Goal: Answer question/provide support

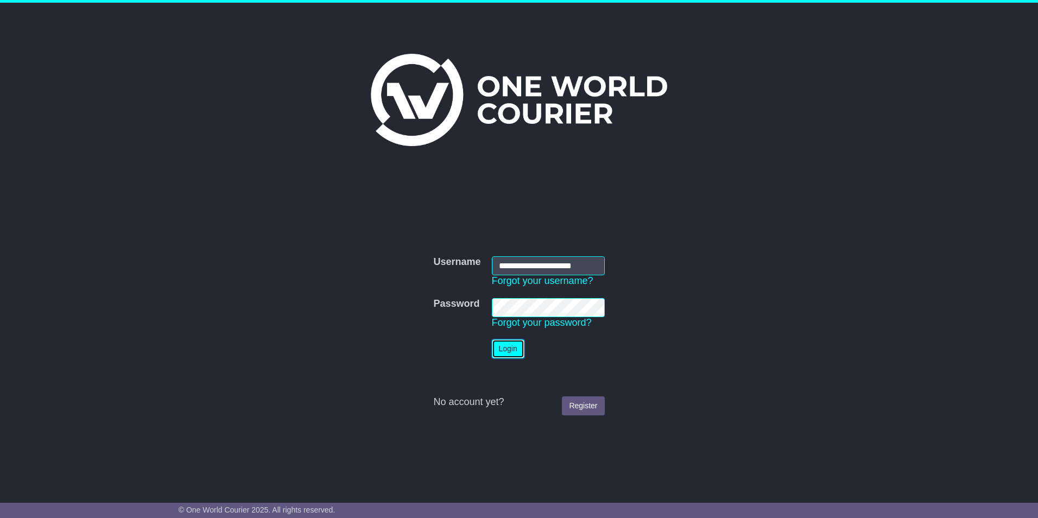
click at [504, 346] on button "Login" at bounding box center [508, 348] width 33 height 19
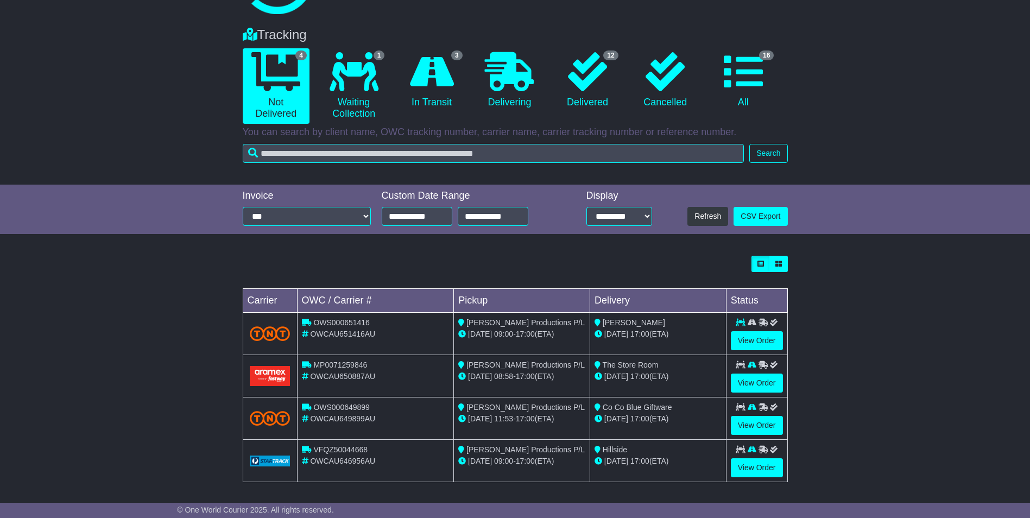
scroll to position [67, 0]
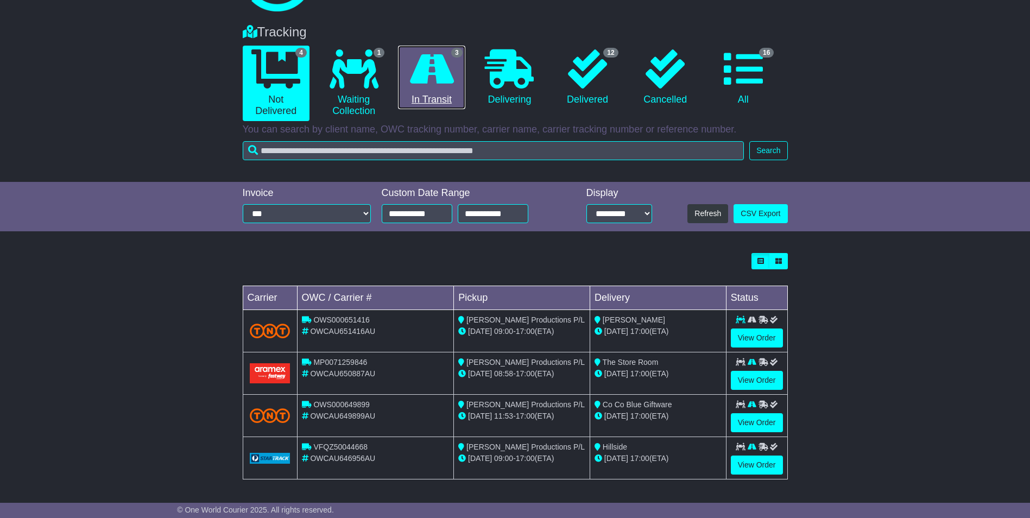
click at [425, 77] on icon at bounding box center [432, 68] width 44 height 39
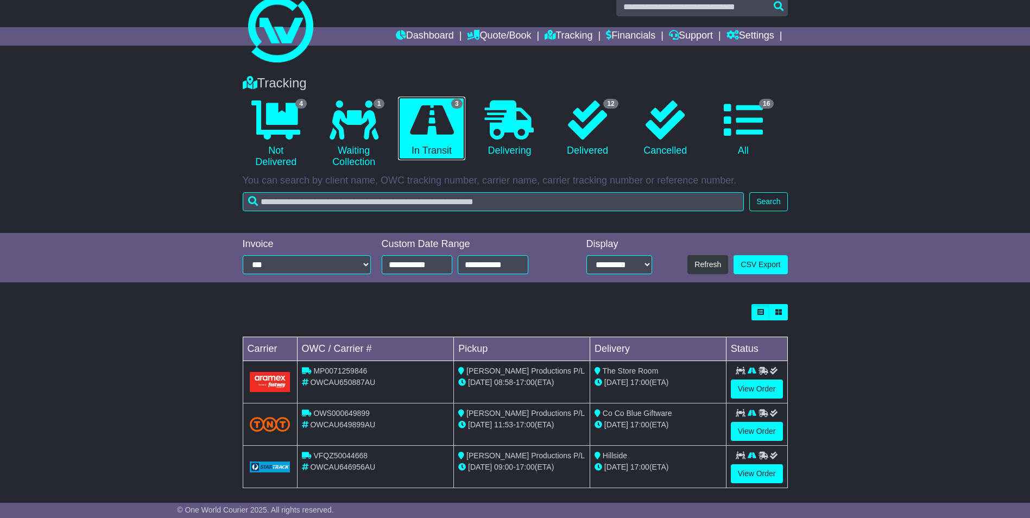
scroll to position [25, 0]
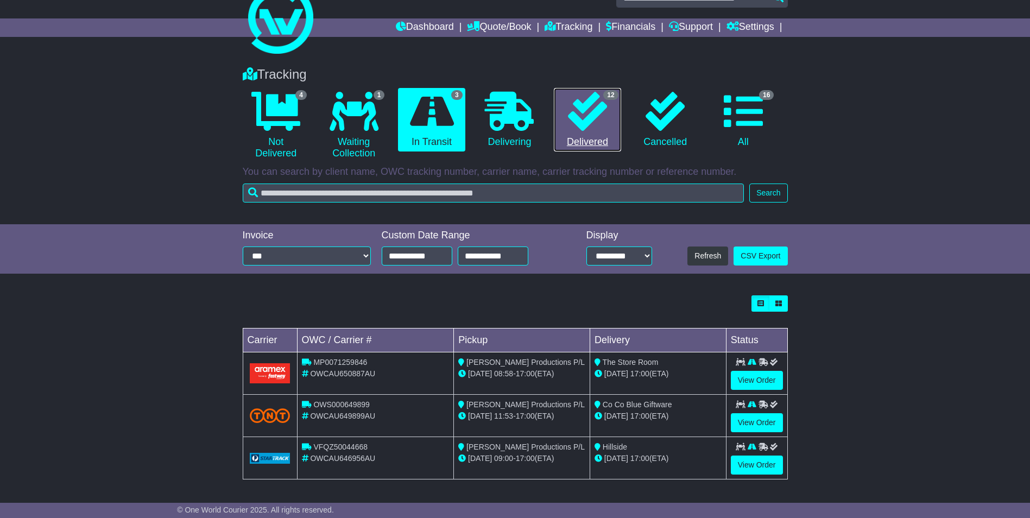
click at [577, 121] on icon at bounding box center [587, 111] width 39 height 39
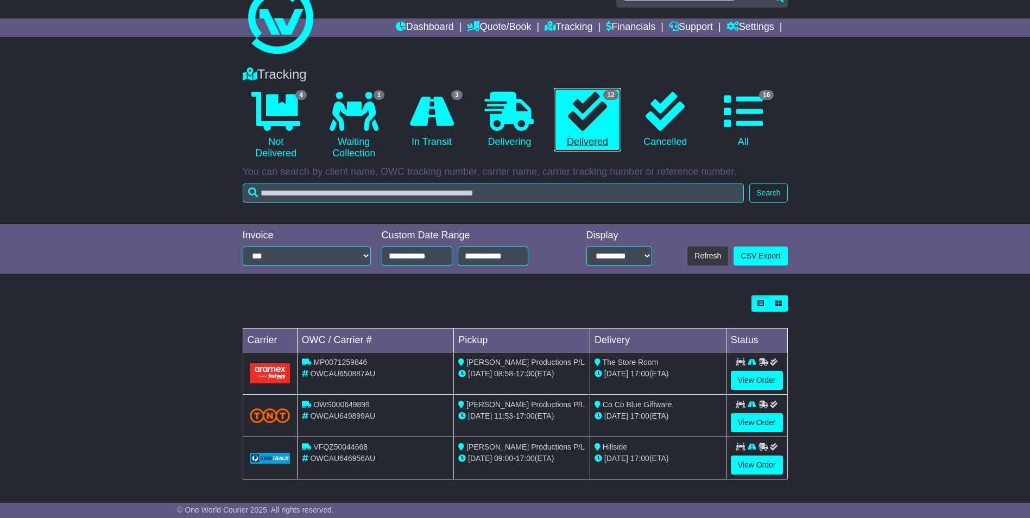
scroll to position [0, 0]
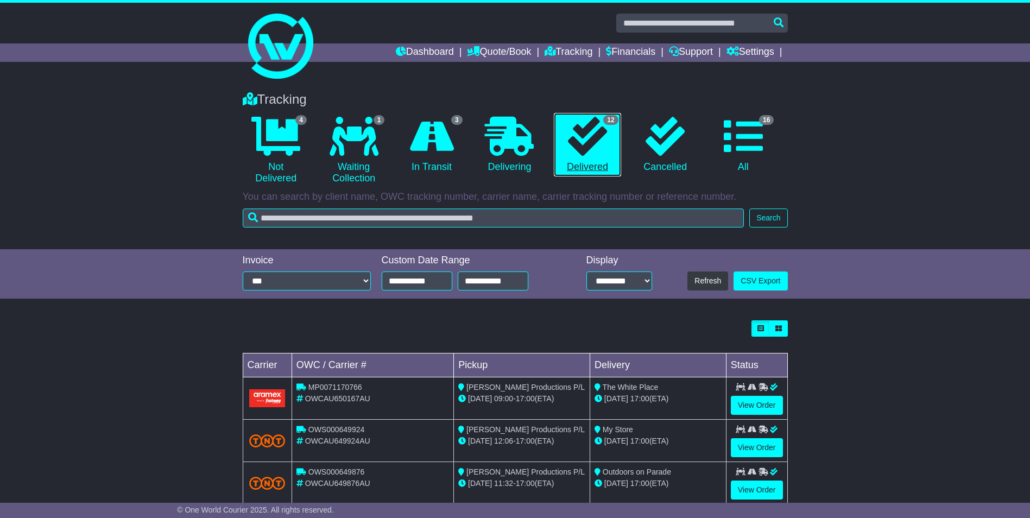
click at [577, 121] on icon at bounding box center [587, 136] width 39 height 39
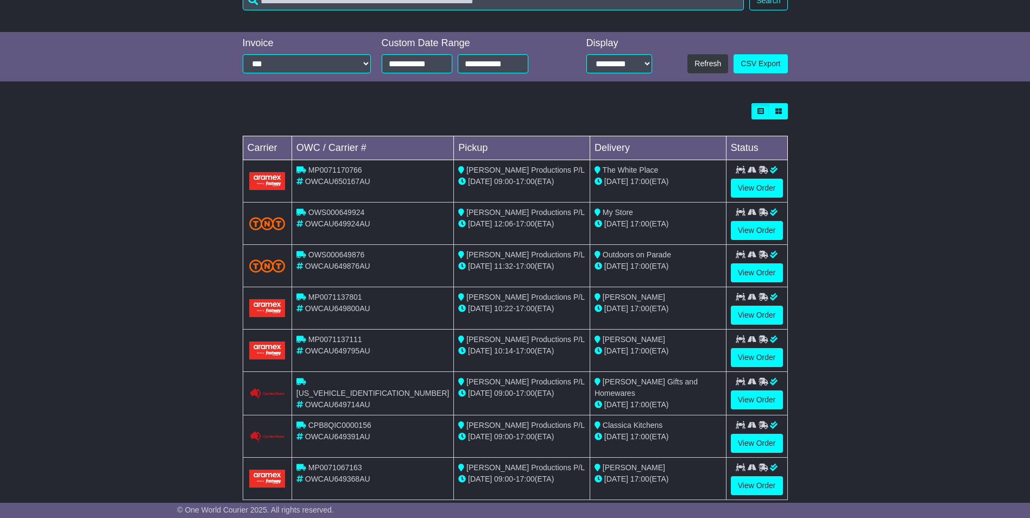
scroll to position [271, 0]
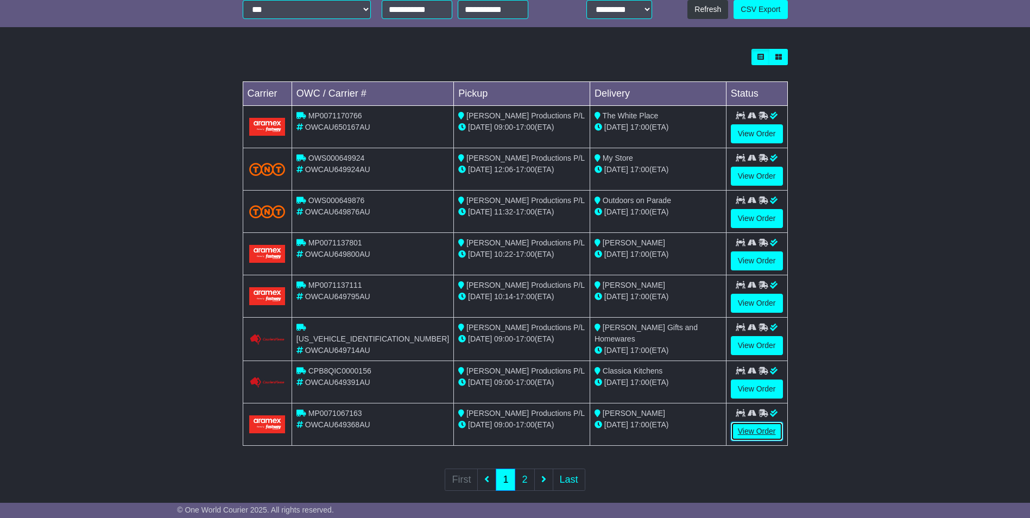
click at [754, 431] on link "View Order" at bounding box center [757, 431] width 52 height 19
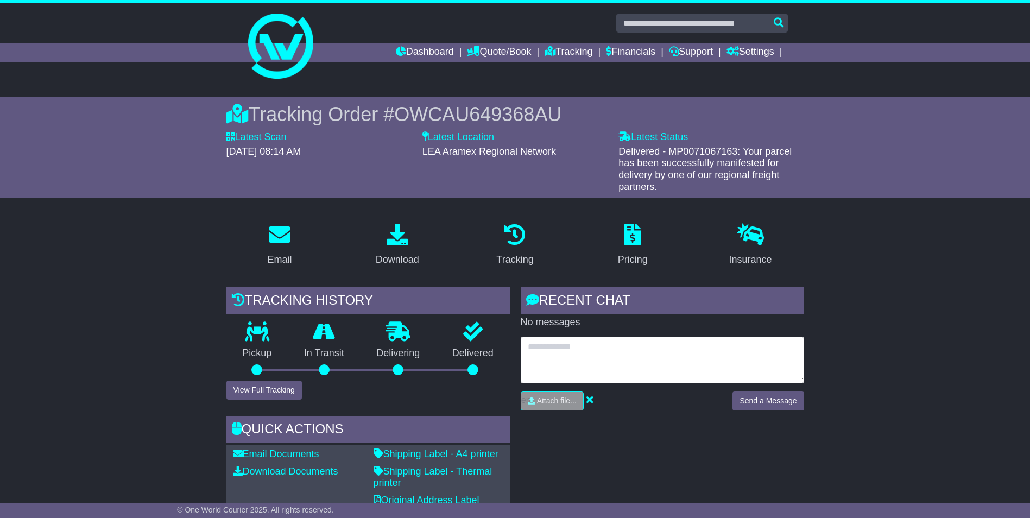
click at [561, 356] on textarea at bounding box center [662, 360] width 283 height 47
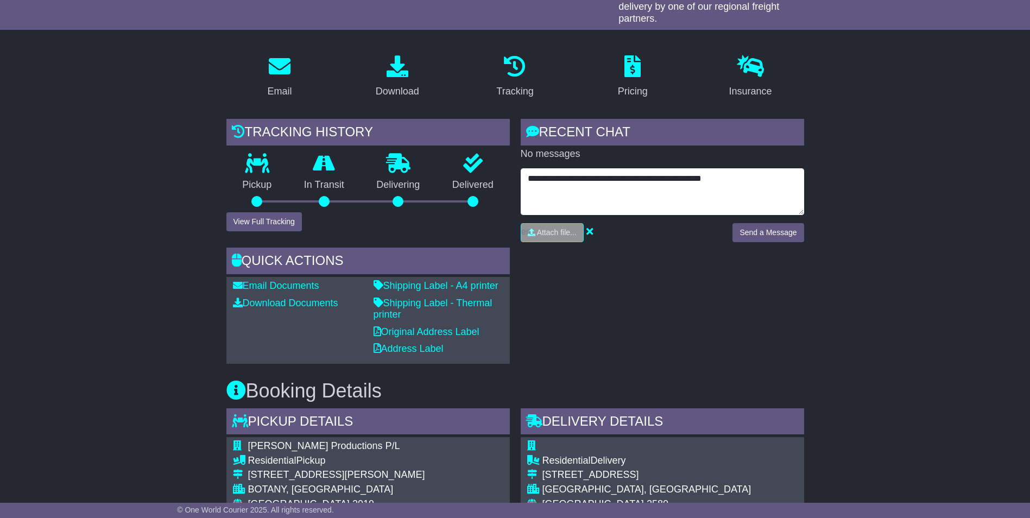
scroll to position [163, 0]
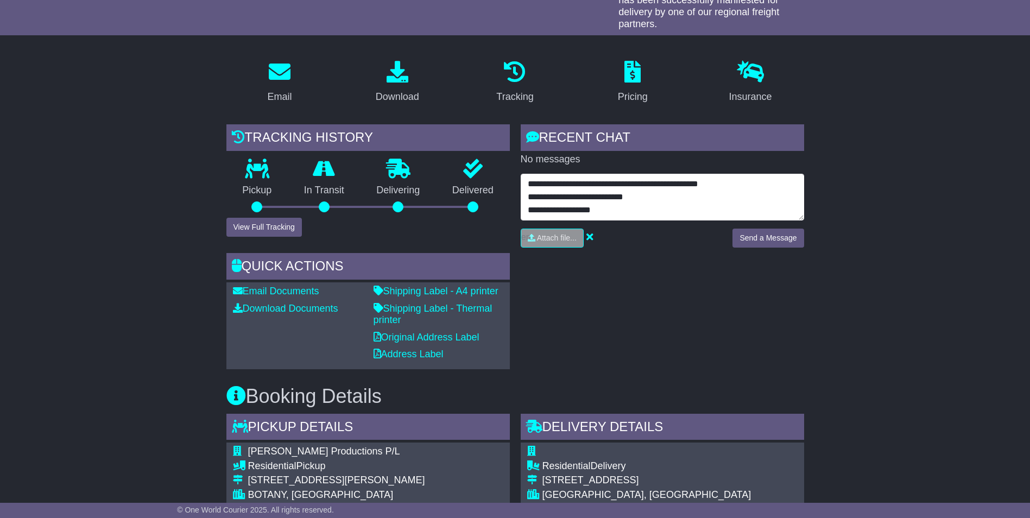
type textarea "**********"
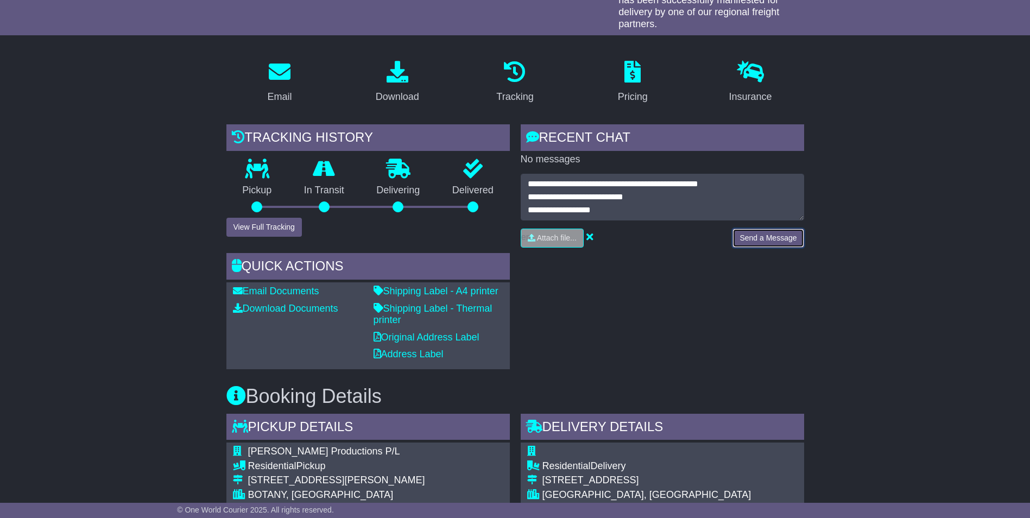
click at [753, 236] on button "Send a Message" at bounding box center [767, 238] width 71 height 19
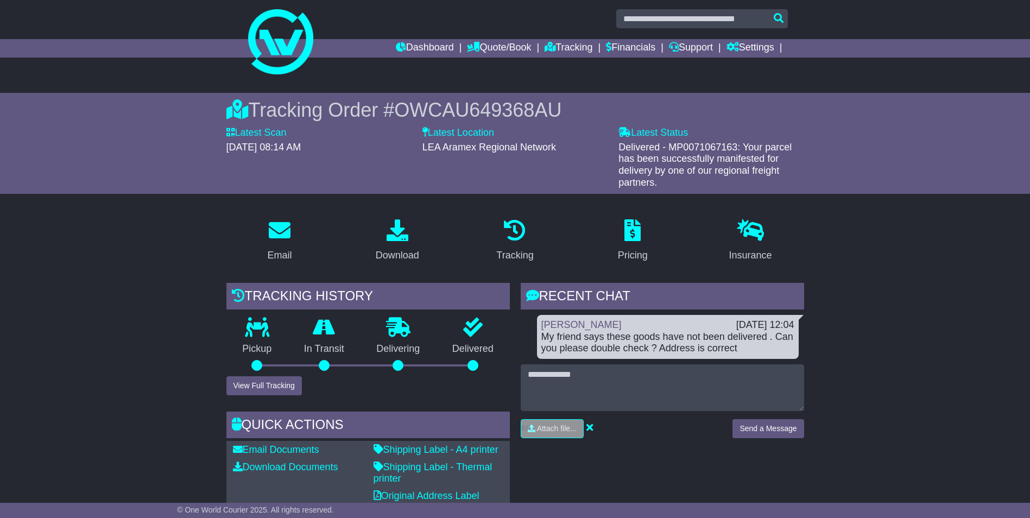
scroll to position [0, 0]
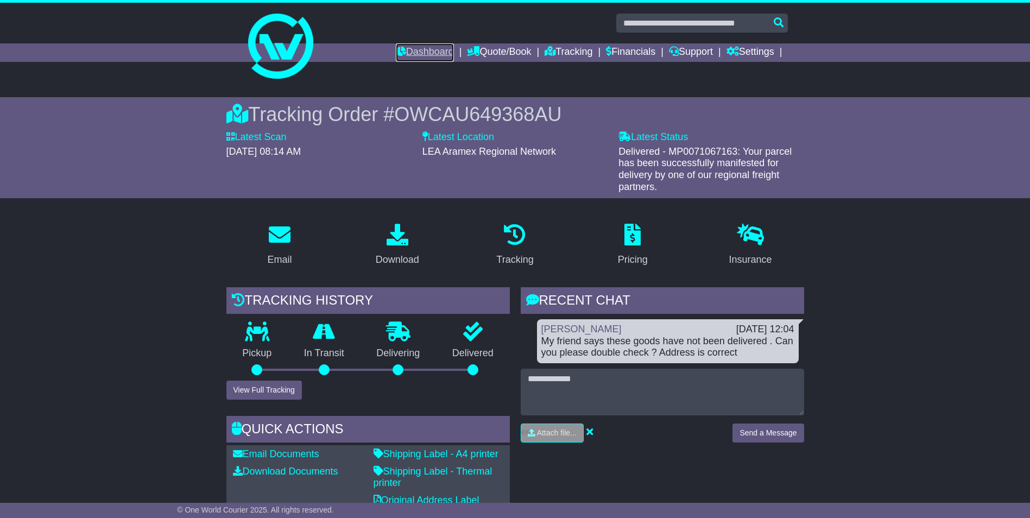
click at [430, 49] on link "Dashboard" at bounding box center [425, 52] width 58 height 18
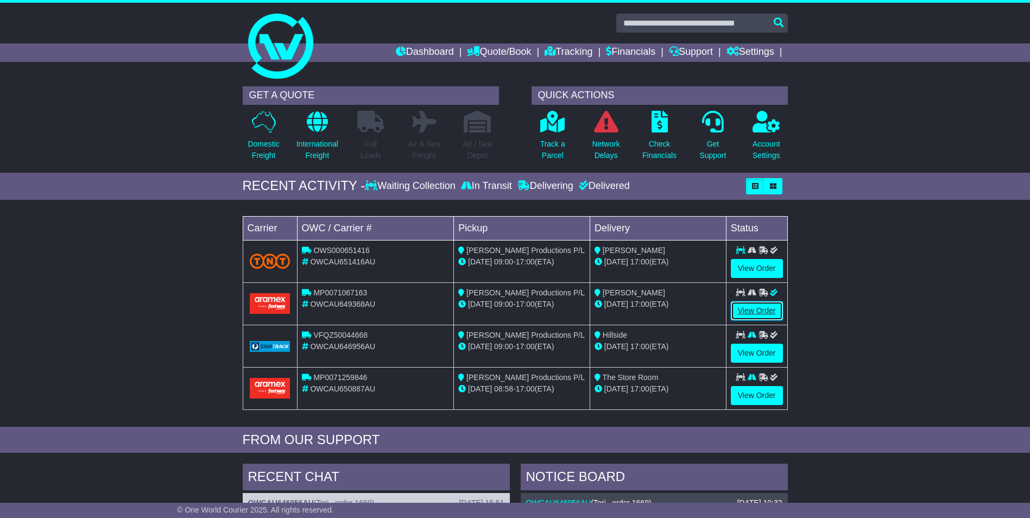
click at [747, 311] on link "View Order" at bounding box center [757, 310] width 52 height 19
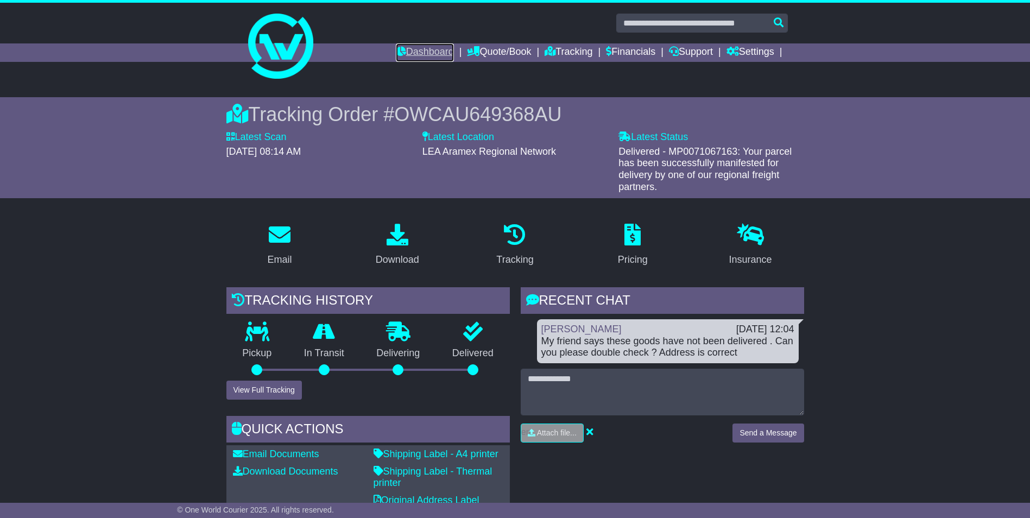
click at [429, 48] on link "Dashboard" at bounding box center [425, 52] width 58 height 18
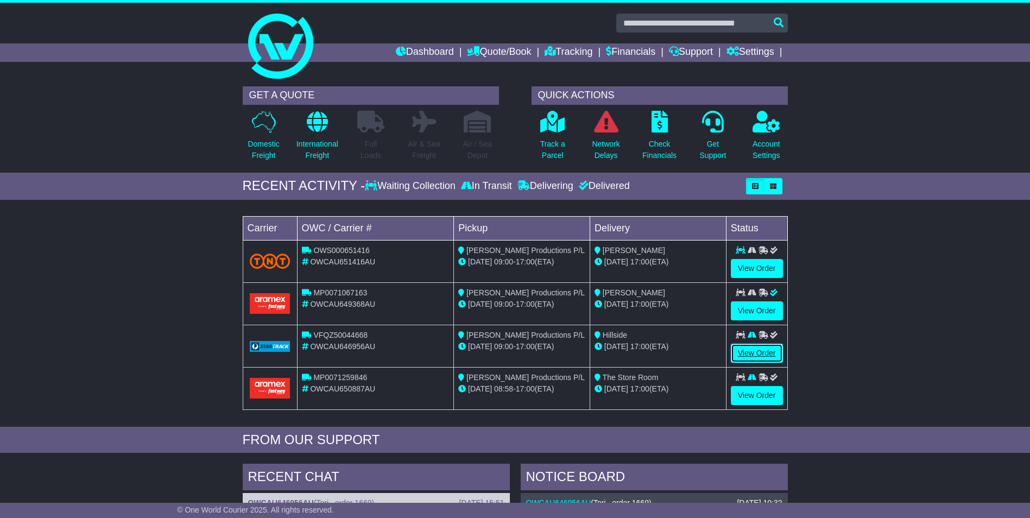
click at [757, 351] on link "View Order" at bounding box center [757, 353] width 52 height 19
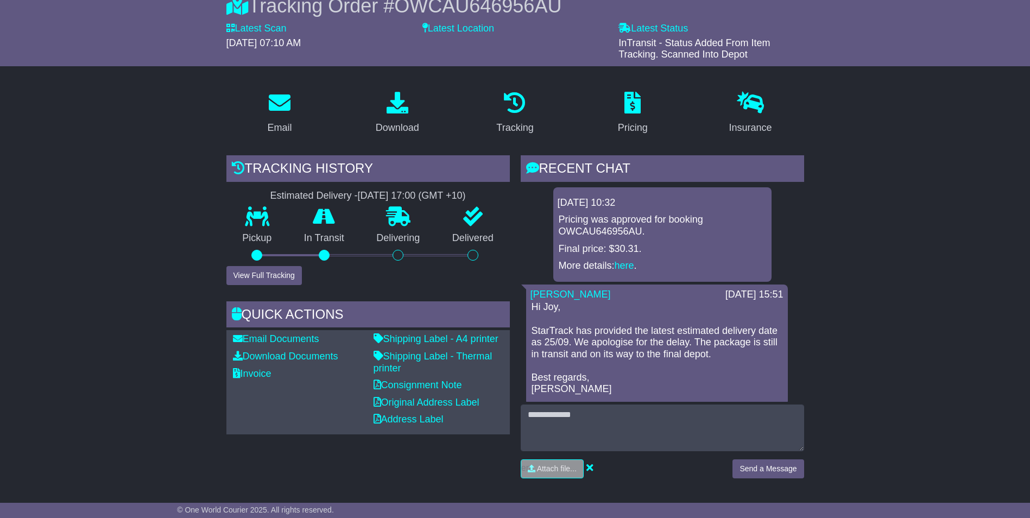
scroll to position [163, 0]
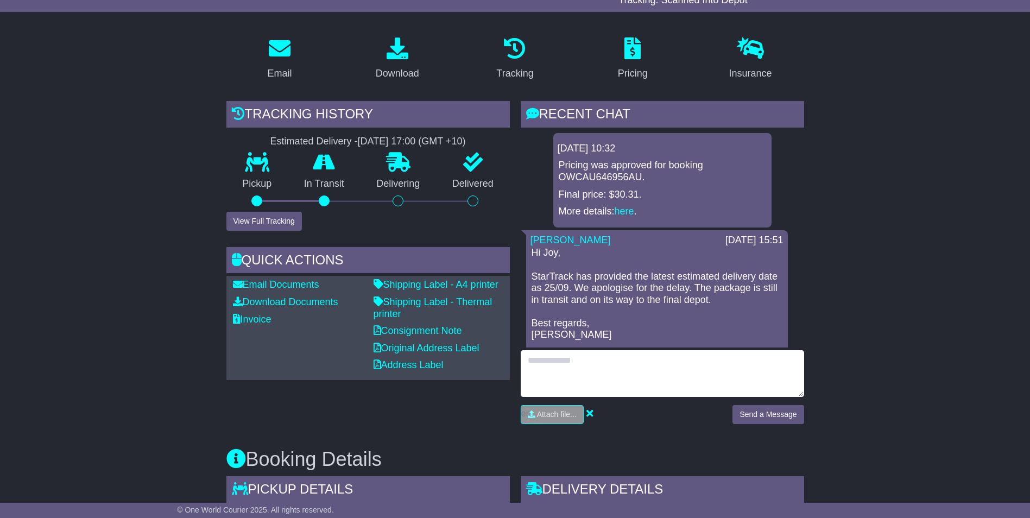
click at [572, 369] on textarea at bounding box center [662, 373] width 283 height 47
type textarea "**********"
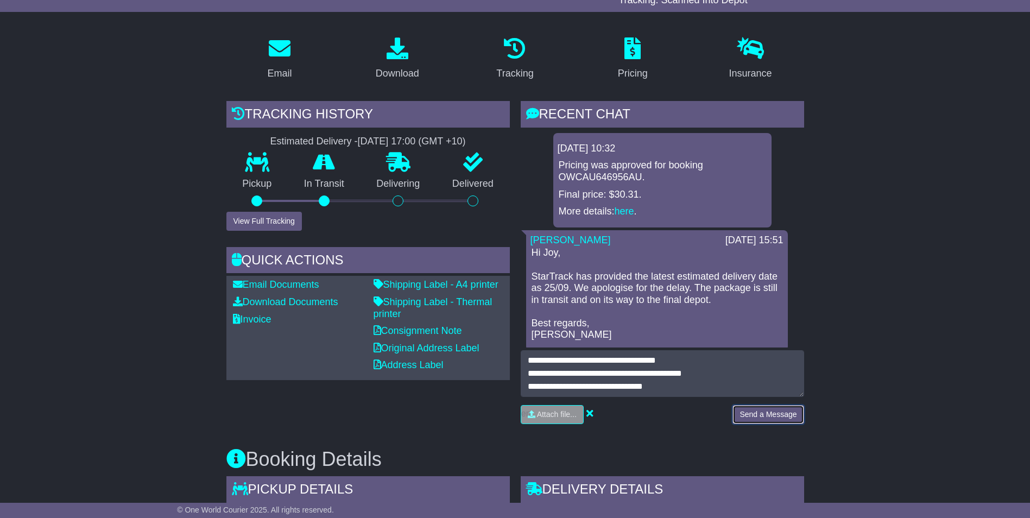
click at [770, 417] on button "Send a Message" at bounding box center [767, 414] width 71 height 19
